Goal: Task Accomplishment & Management: Use online tool/utility

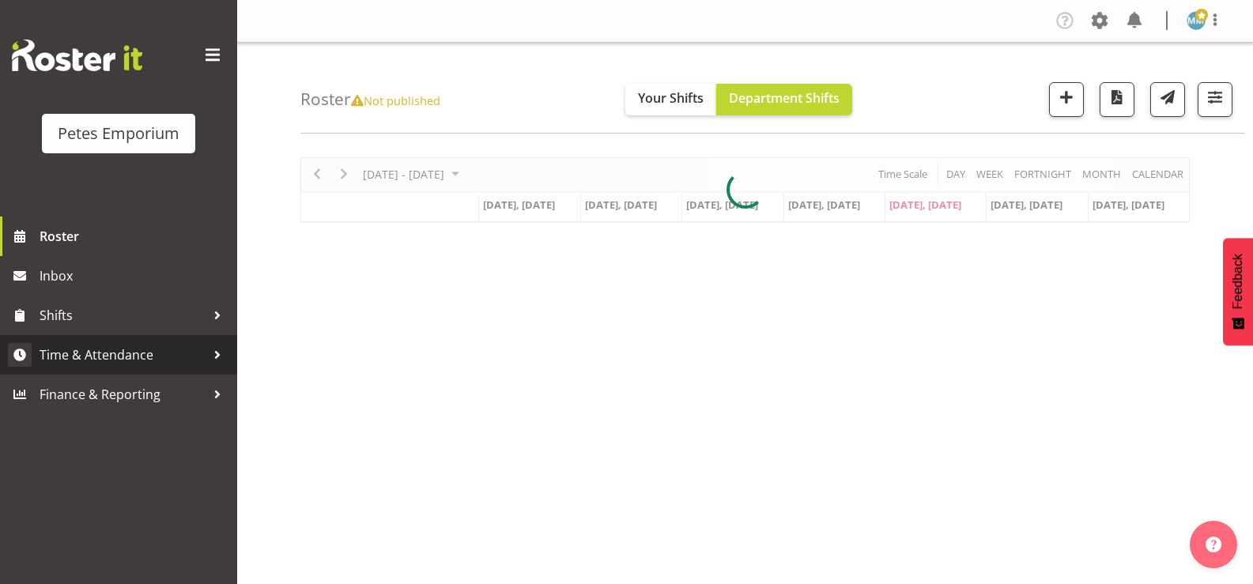
click at [138, 362] on span "Time & Attendance" at bounding box center [123, 355] width 166 height 24
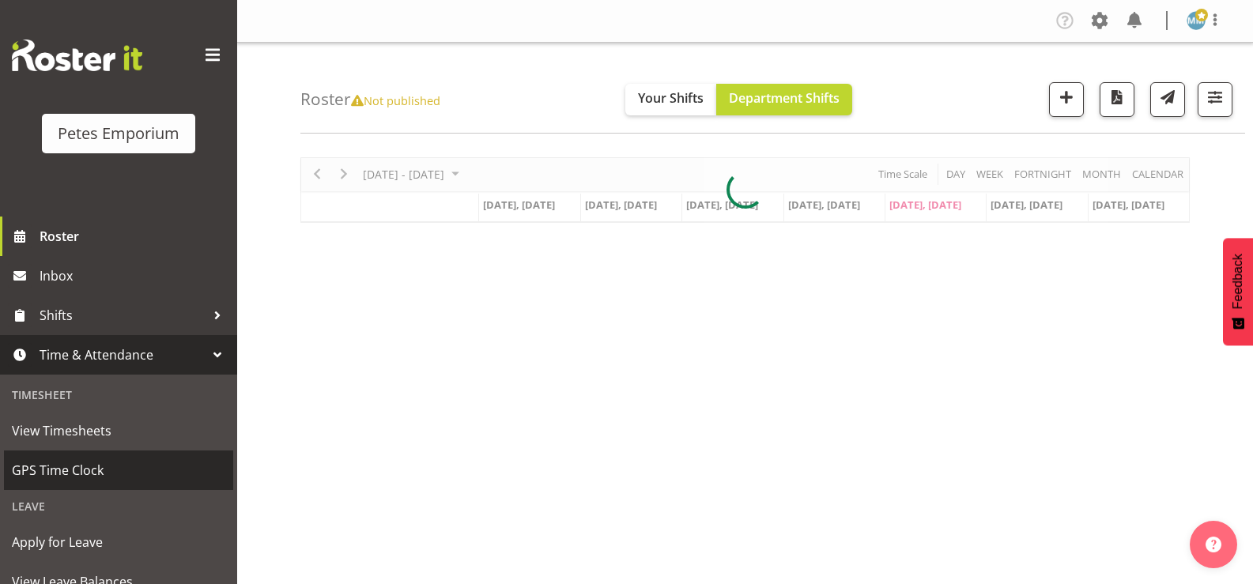
click at [94, 476] on span "GPS Time Clock" at bounding box center [118, 471] width 213 height 24
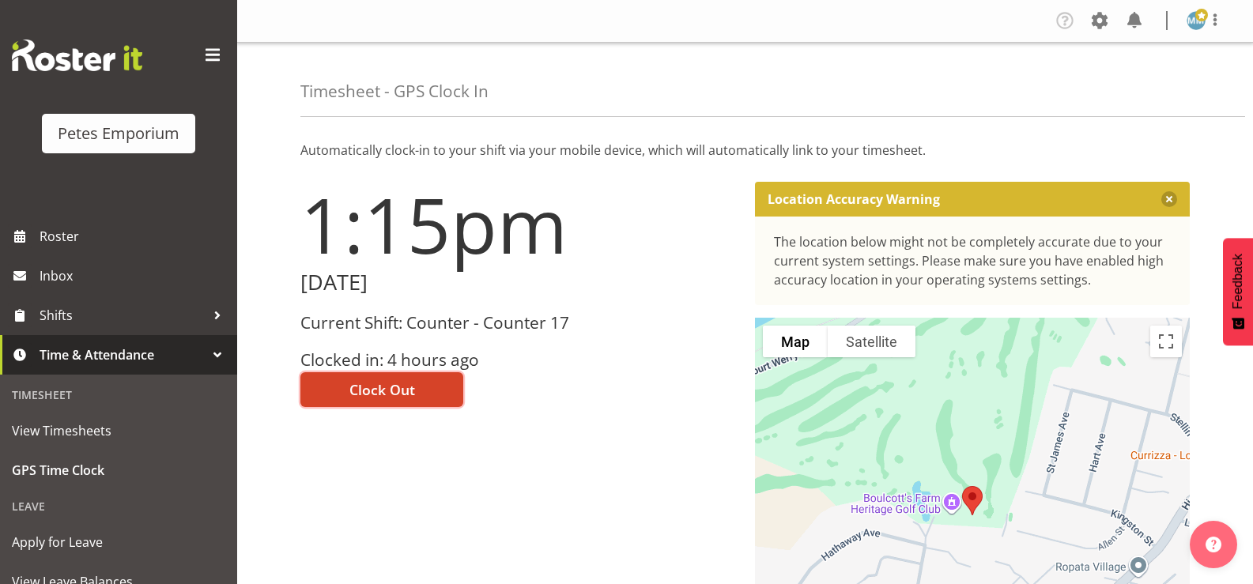
click at [396, 382] on span "Clock Out" at bounding box center [383, 390] width 66 height 21
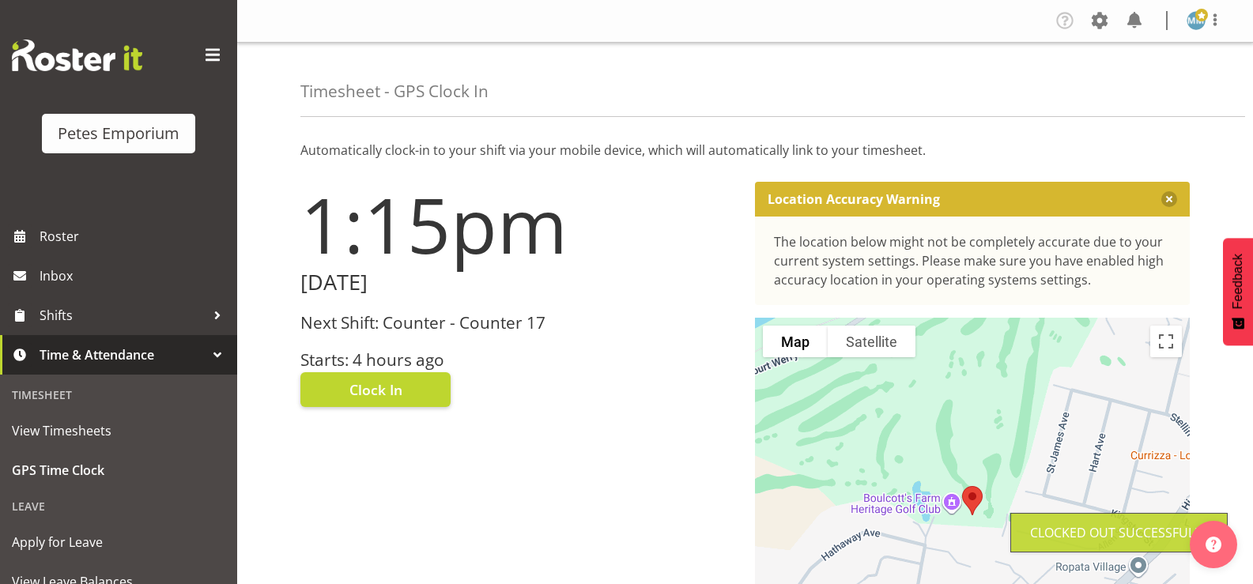
click at [1204, 24] on img at bounding box center [1196, 20] width 19 height 19
click at [1128, 89] on link "Log Out" at bounding box center [1149, 83] width 152 height 28
